Goal: Check status: Check status

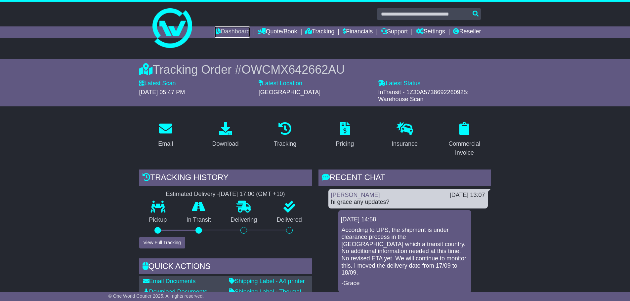
click at [218, 27] on link "Dashboard" at bounding box center [232, 31] width 35 height 11
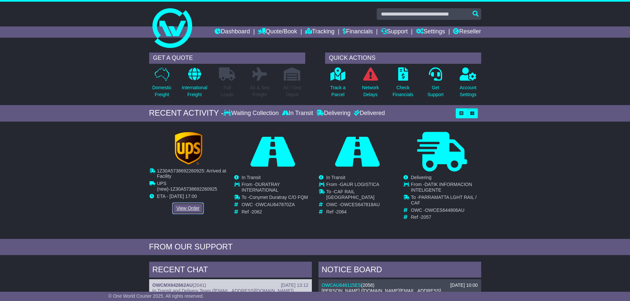
click at [189, 208] on link "View Order" at bounding box center [188, 209] width 32 height 12
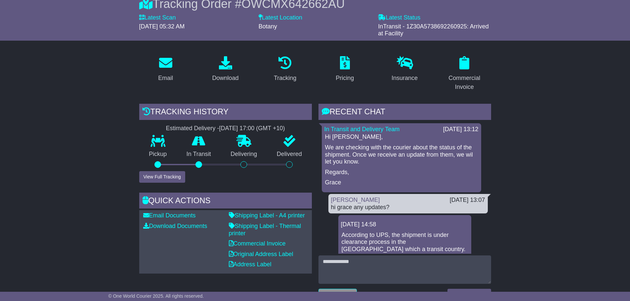
scroll to position [66, 0]
click at [150, 177] on button "View Full Tracking" at bounding box center [162, 177] width 46 height 12
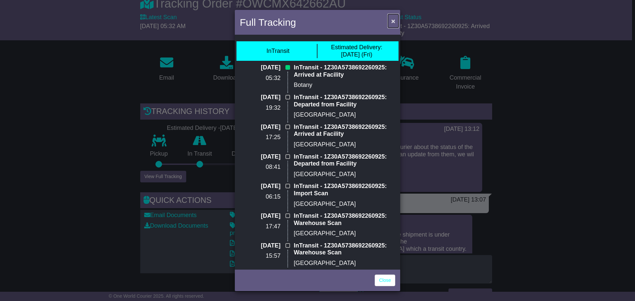
click at [392, 21] on span "×" at bounding box center [393, 21] width 4 height 8
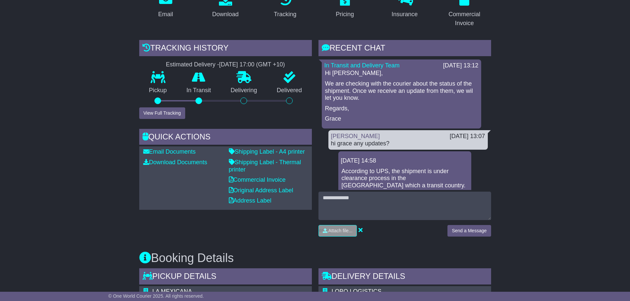
scroll to position [132, 0]
